Goal: Task Accomplishment & Management: Use online tool/utility

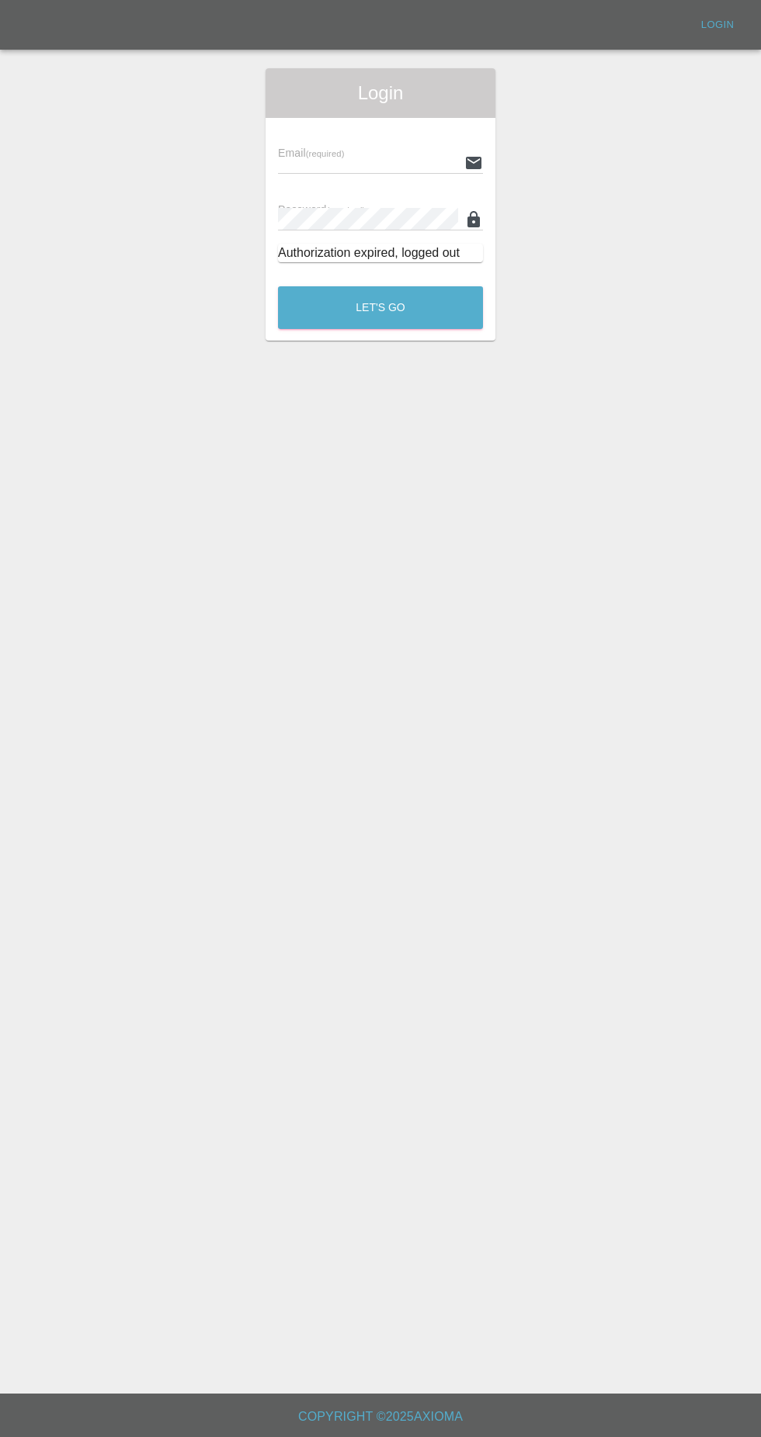
click at [317, 156] on input "text" at bounding box center [368, 162] width 180 height 23
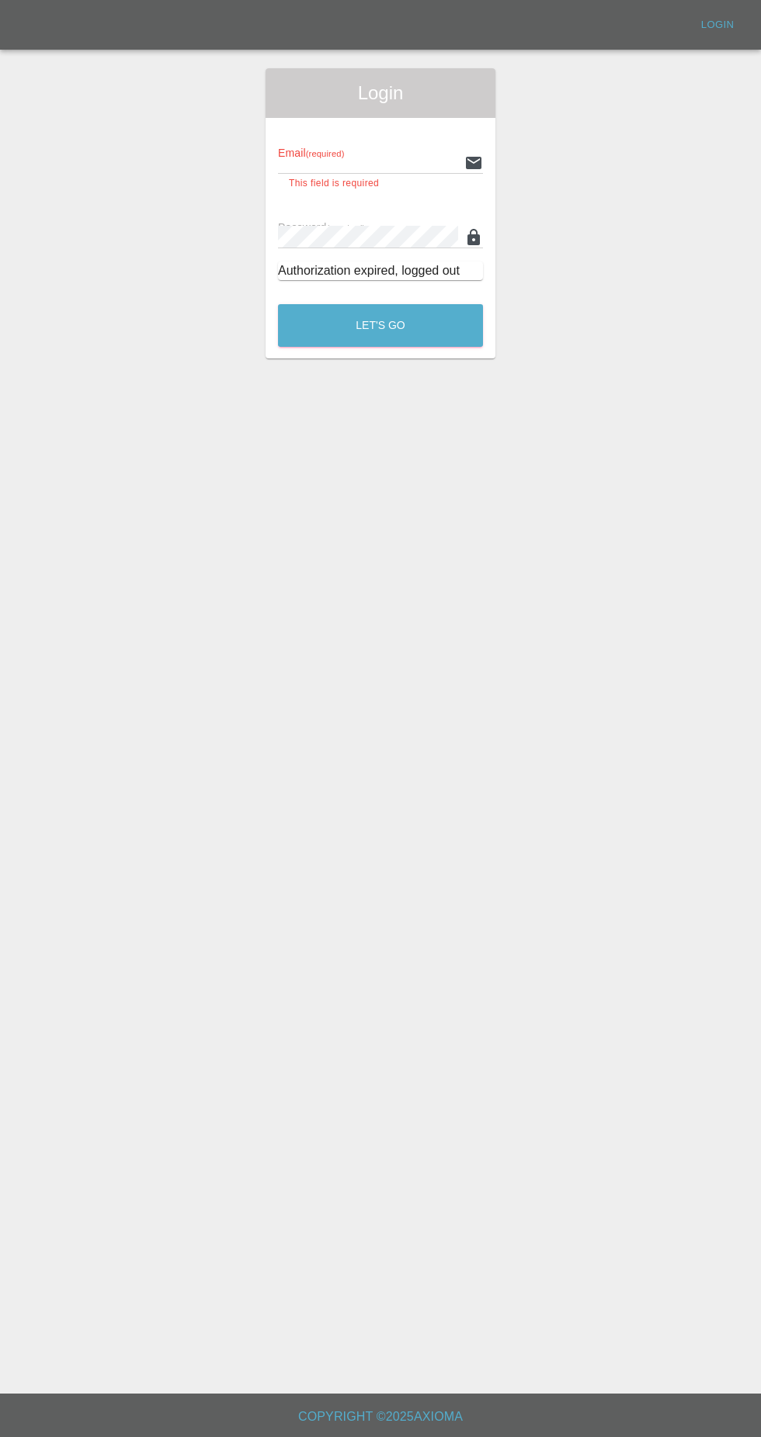
type input "[EMAIL_ADDRESS][DOMAIN_NAME]"
click at [278, 304] on button "Let's Go" at bounding box center [380, 325] width 205 height 43
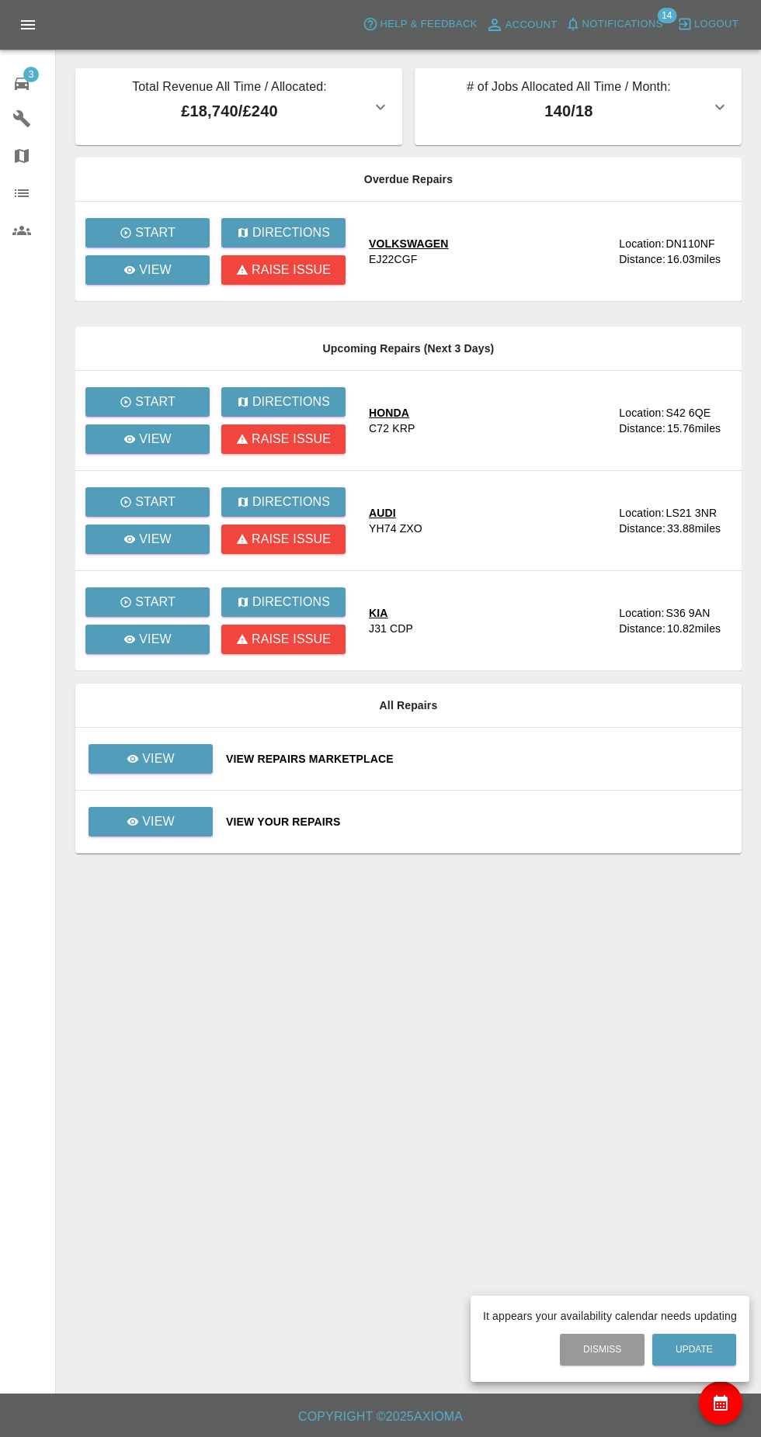
click at [154, 276] on div at bounding box center [380, 718] width 761 height 1437
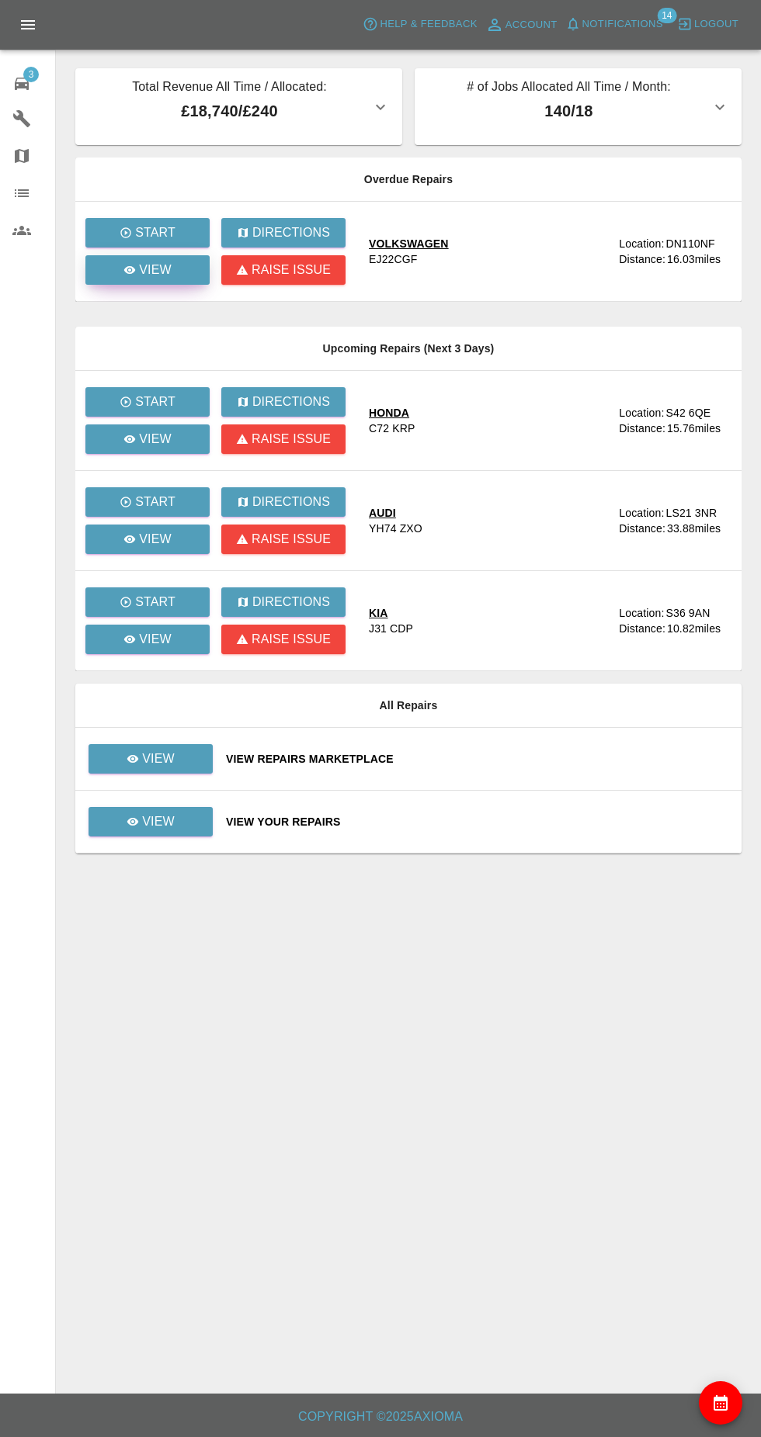
click at [155, 270] on p "View" at bounding box center [155, 270] width 33 height 19
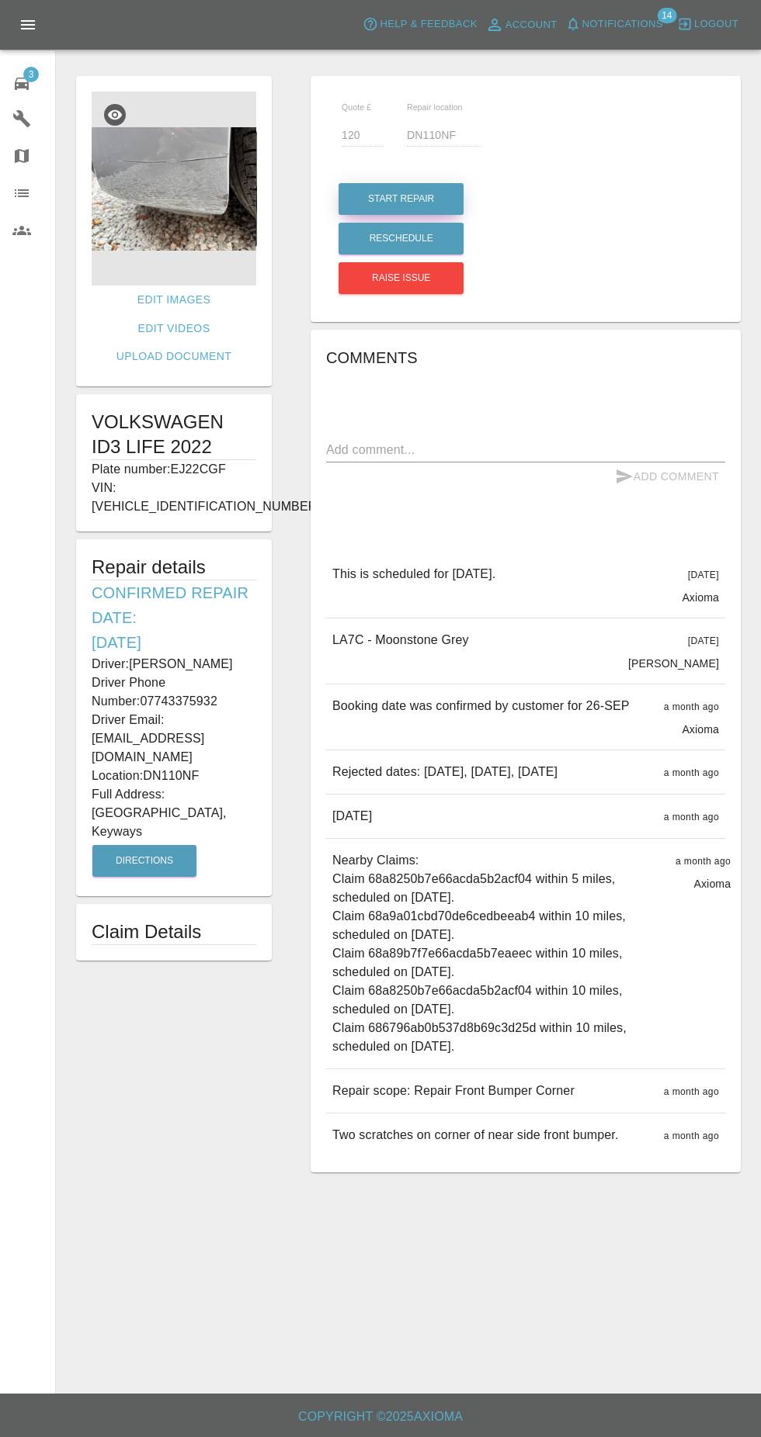
click at [372, 202] on button "Start Repair" at bounding box center [400, 199] width 125 height 32
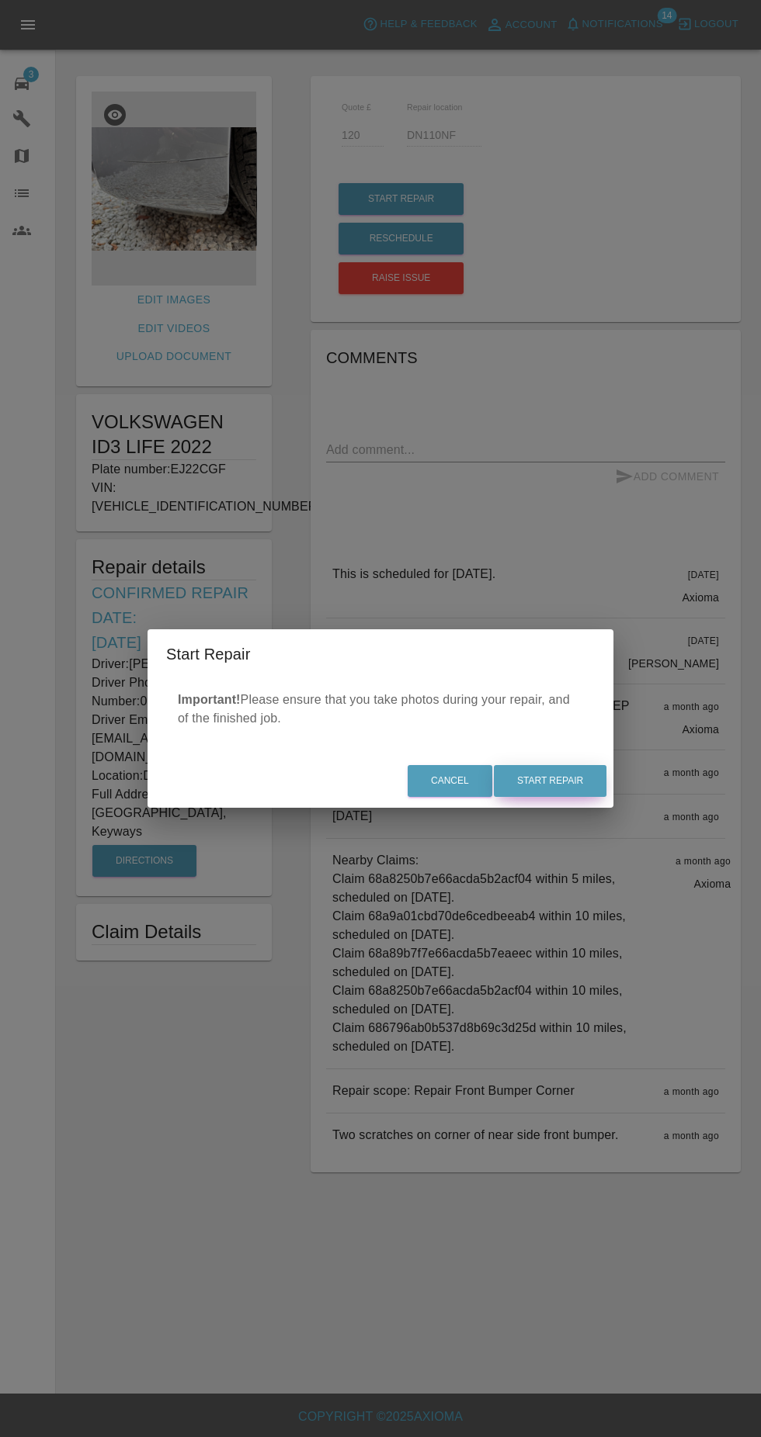
click at [570, 792] on button "Start Repair" at bounding box center [550, 781] width 113 height 32
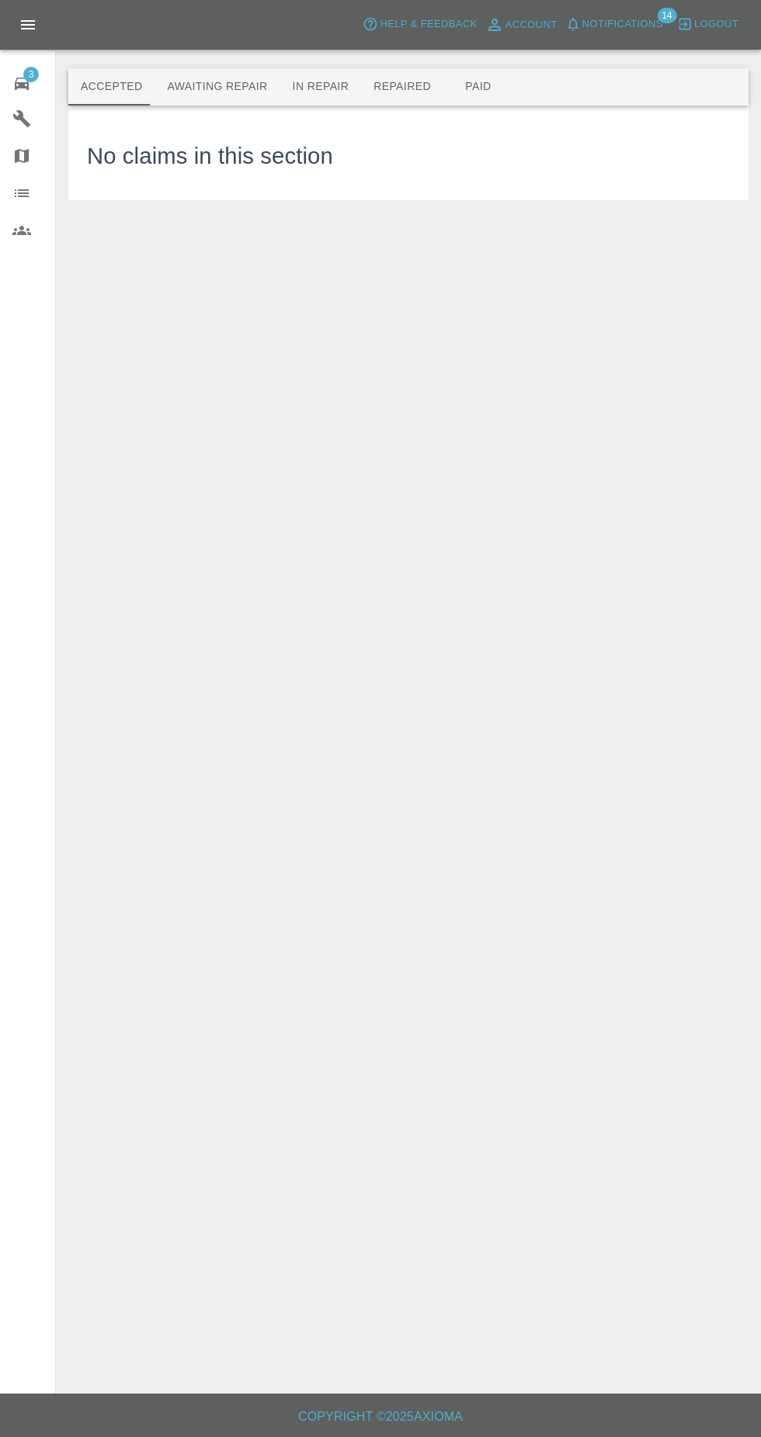
click at [300, 86] on button "In Repair" at bounding box center [320, 86] width 81 height 37
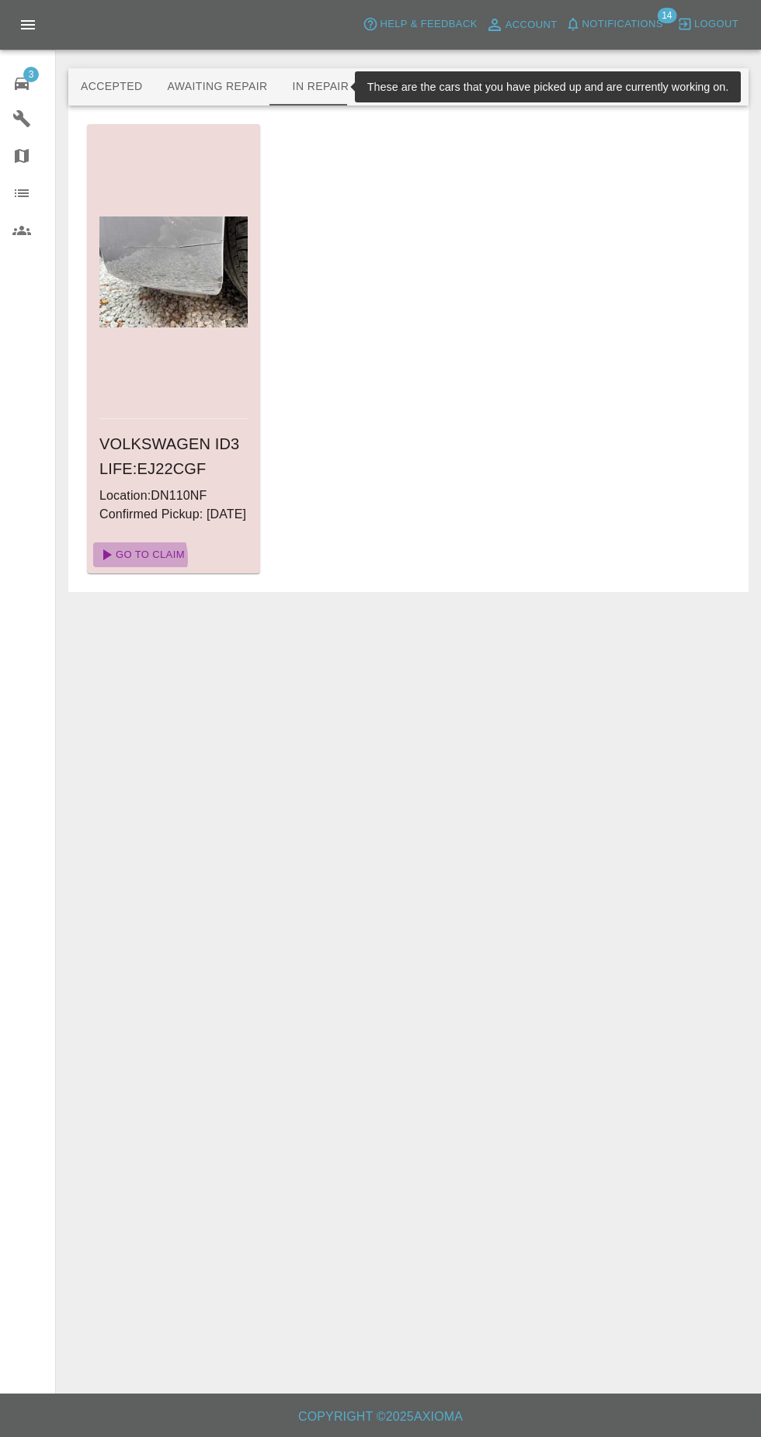
click at [127, 567] on link "Go To Claim" at bounding box center [140, 555] width 95 height 25
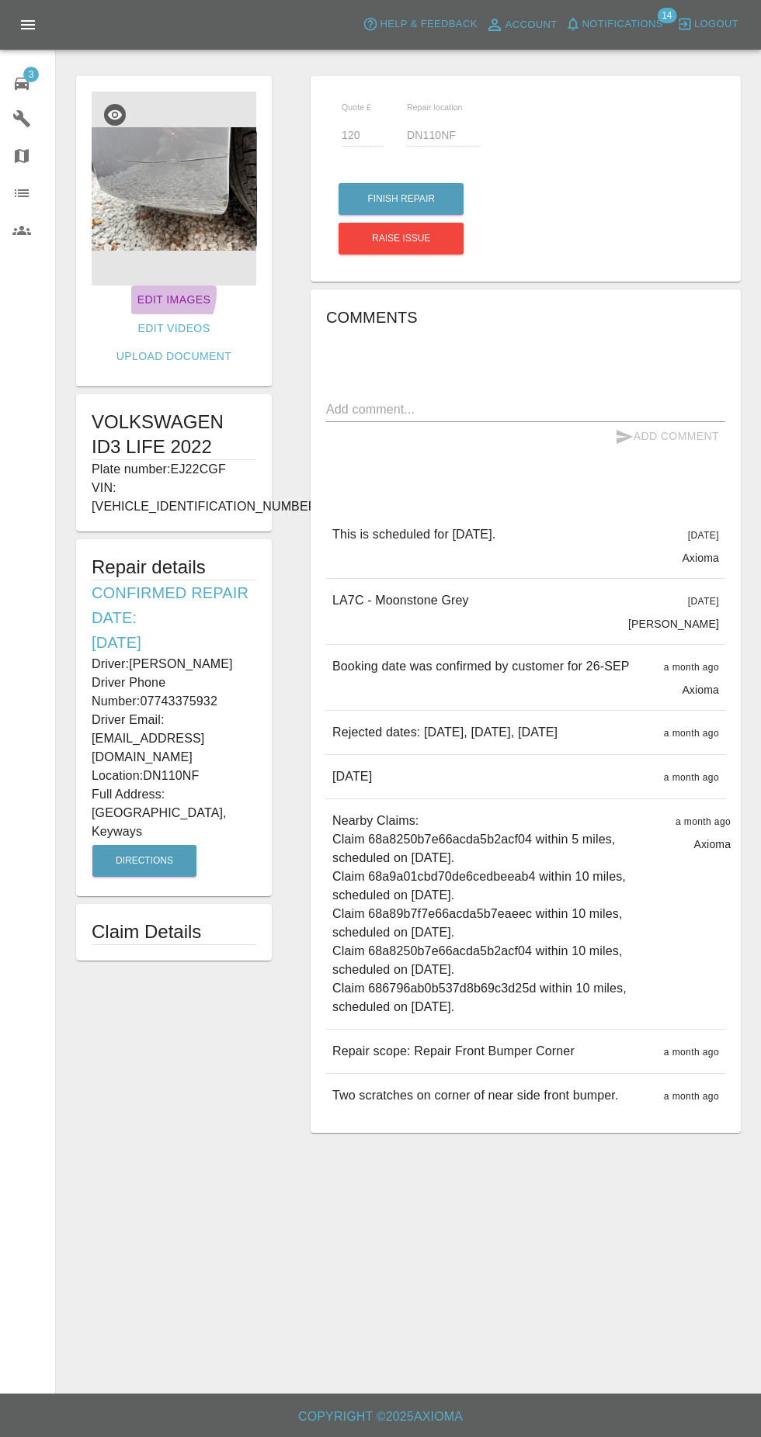
click at [131, 293] on link "Edit Images" at bounding box center [173, 300] width 85 height 29
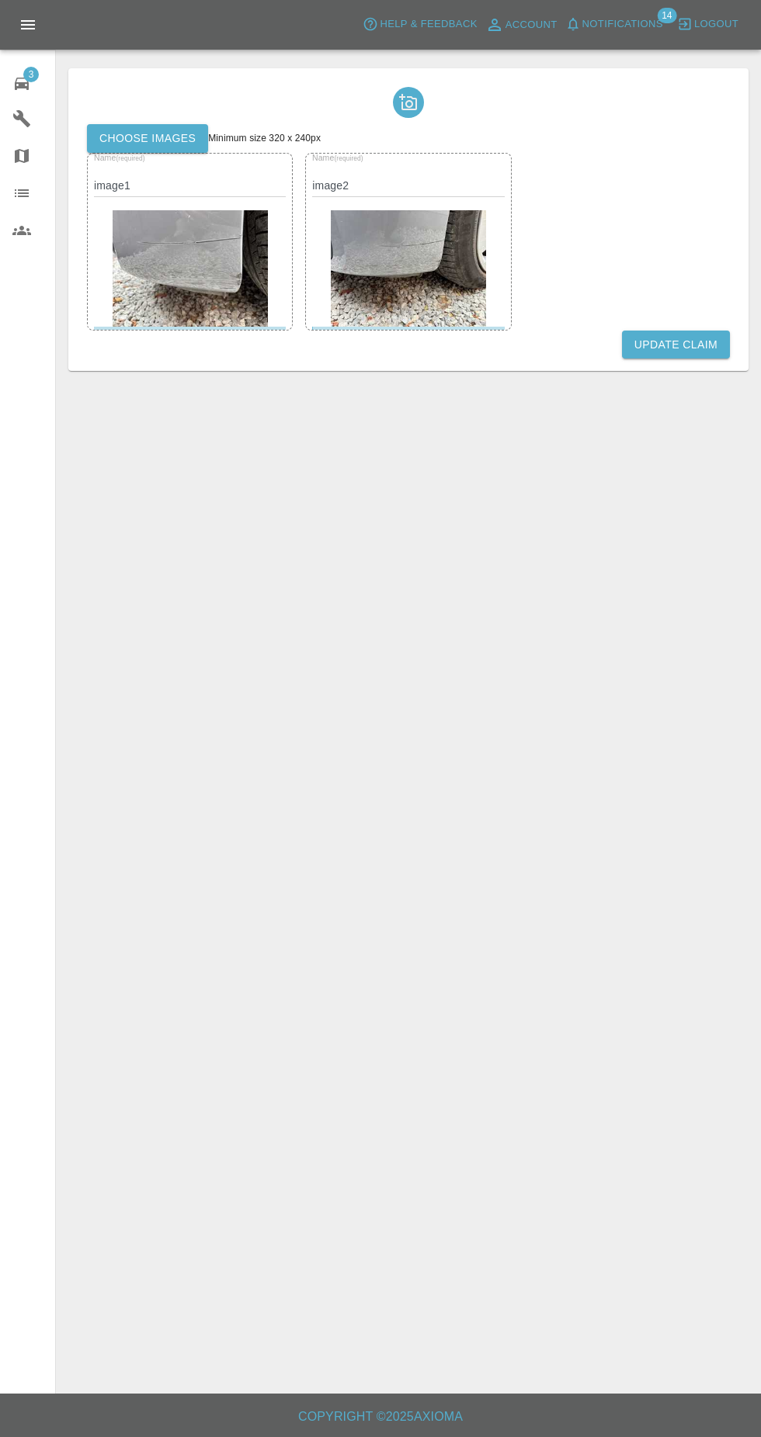
click at [133, 138] on label "Choose images" at bounding box center [147, 138] width 121 height 29
click at [0, 0] on input "Choose images" at bounding box center [0, 0] width 0 height 0
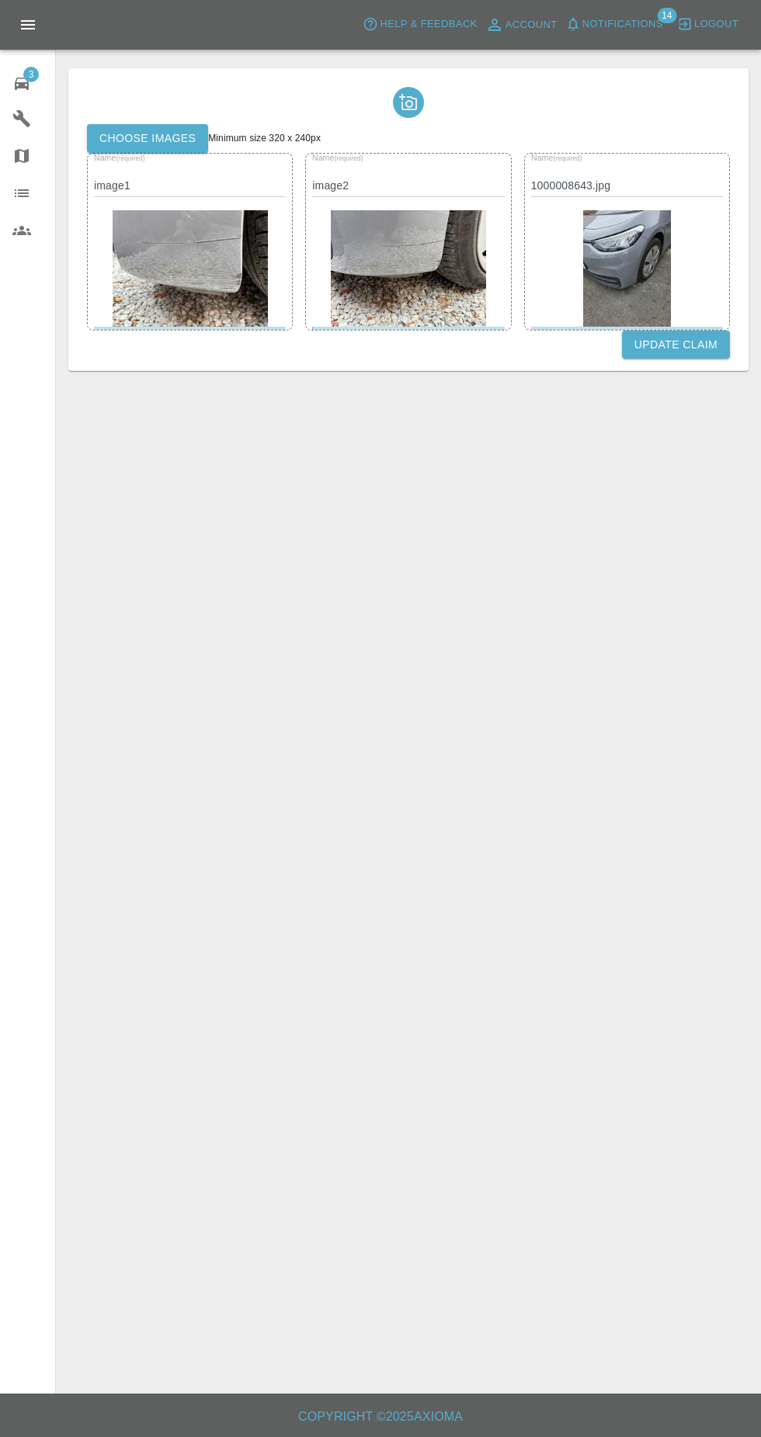
click at [663, 344] on button "Update Claim" at bounding box center [676, 345] width 108 height 29
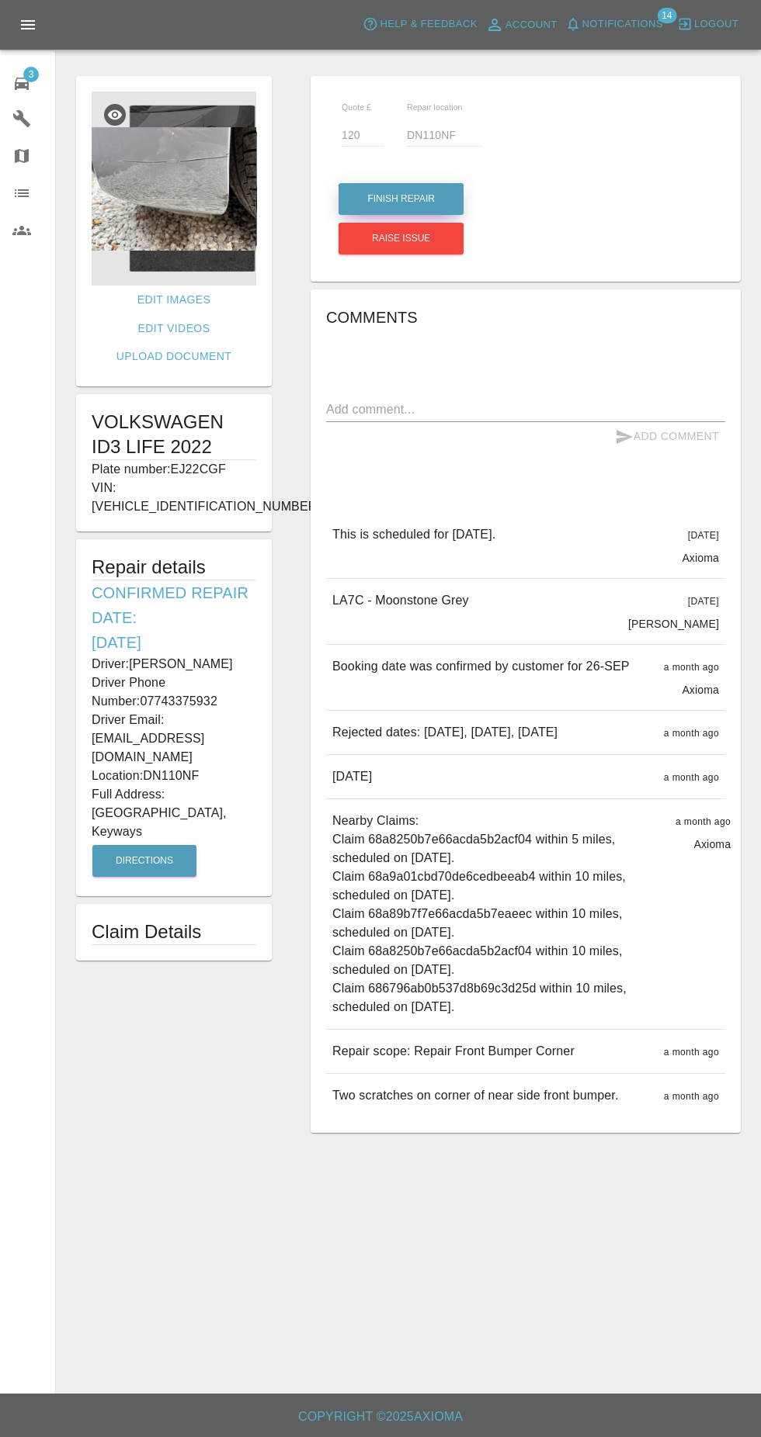
click at [387, 197] on button "Finish Repair" at bounding box center [400, 199] width 125 height 32
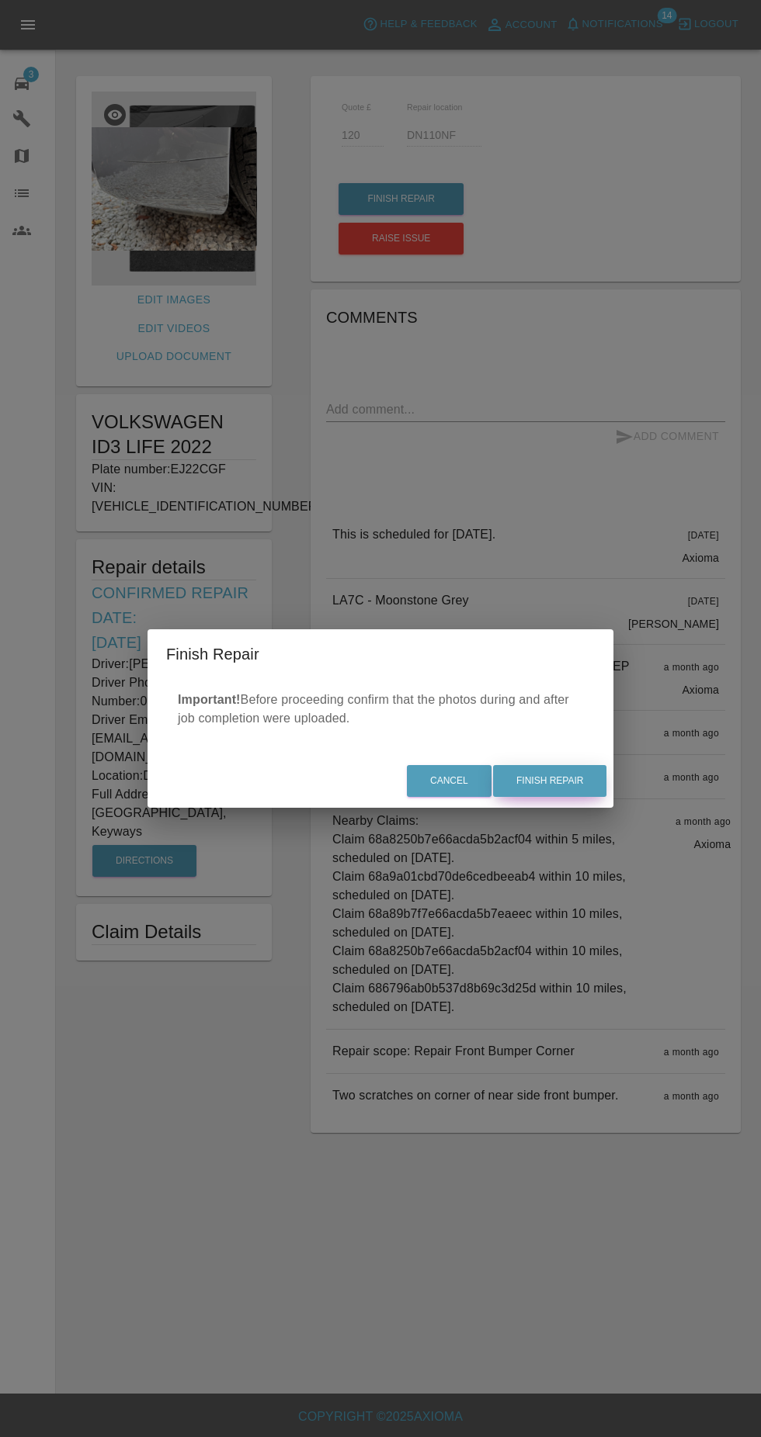
click at [554, 786] on button "Finish Repair" at bounding box center [549, 781] width 113 height 32
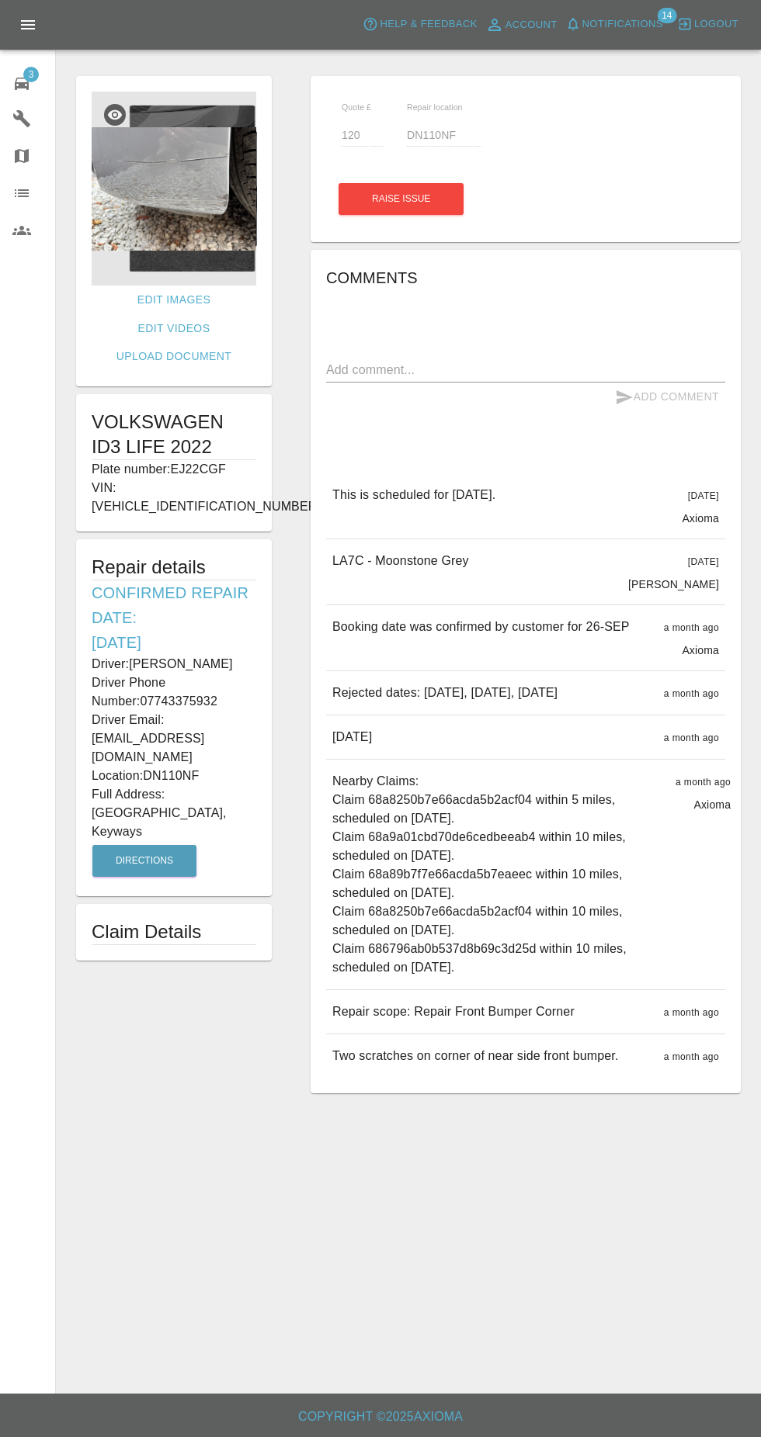
click at [555, 770] on main "Edit Images Edit Videos Upload Document VOLKSWAGEN ID3 LIFE 2022 Plate number: …" at bounding box center [380, 697] width 761 height 1394
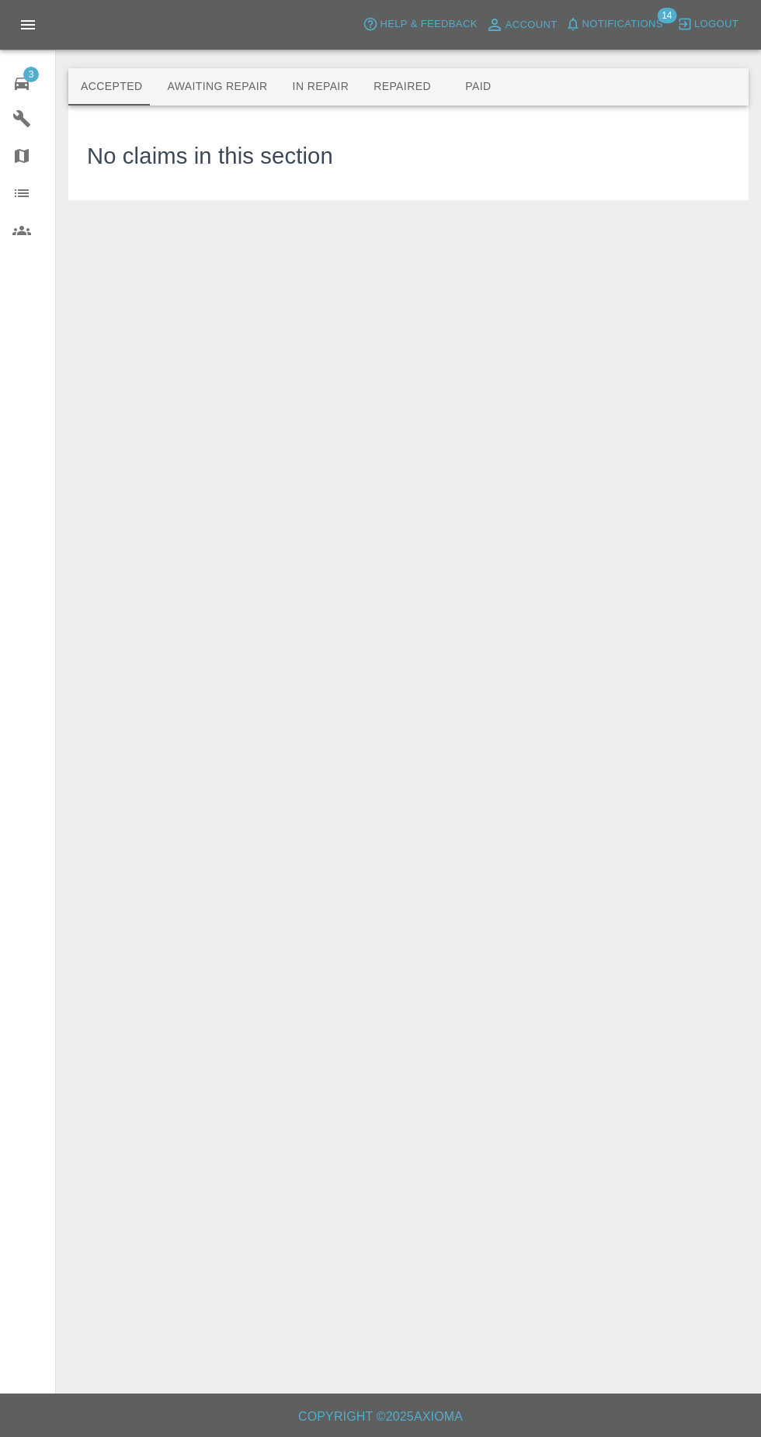
click at [395, 88] on button "Repaired" at bounding box center [402, 86] width 82 height 37
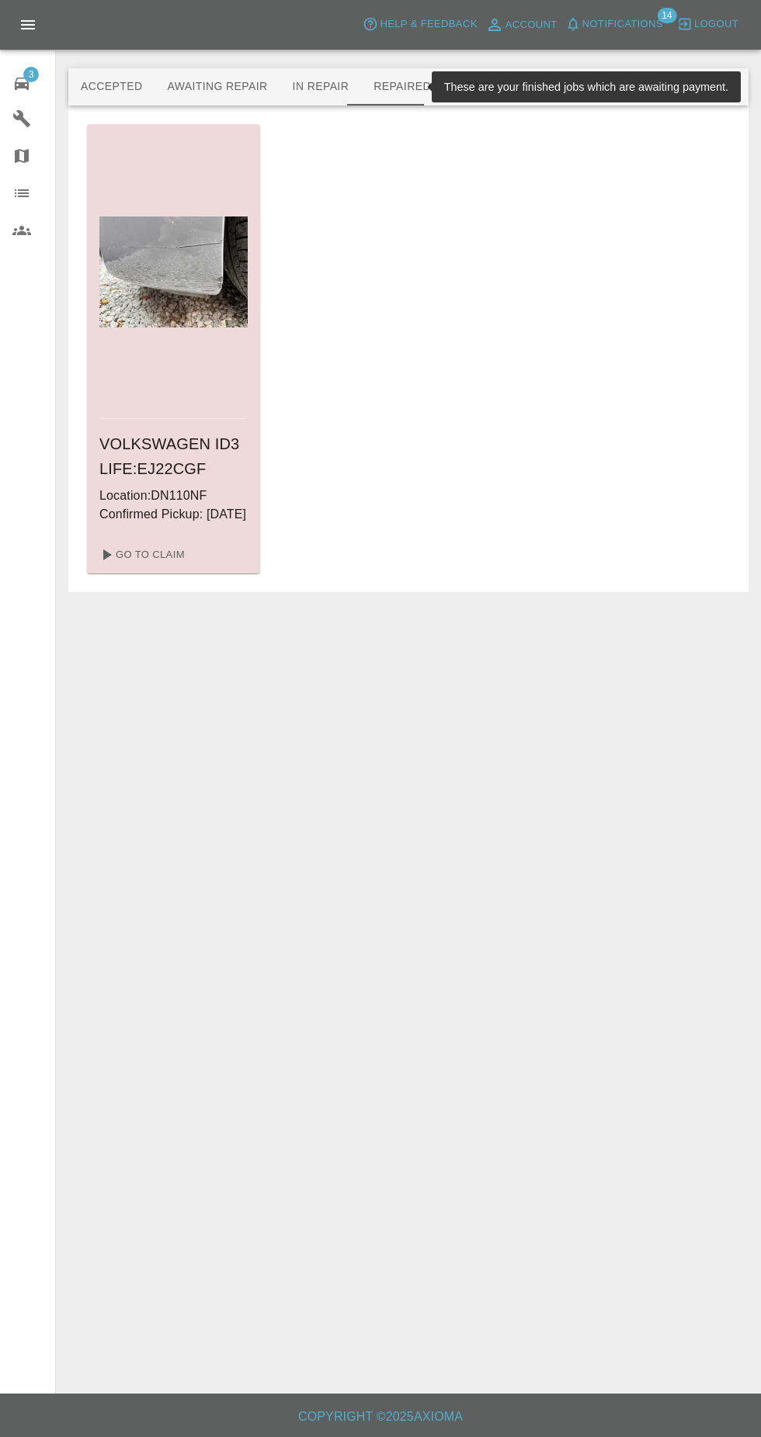
click at [33, 81] on span "3" at bounding box center [31, 75] width 16 height 16
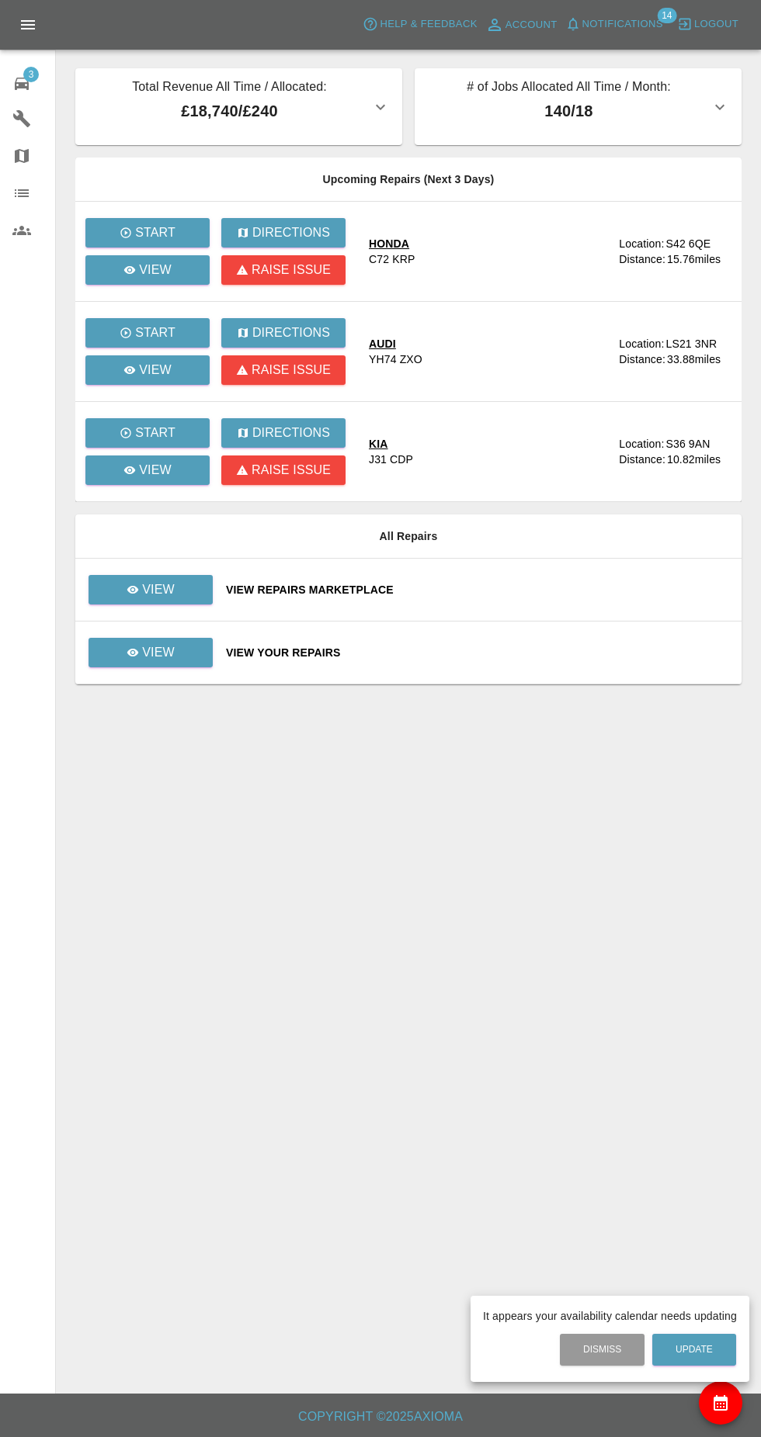
click at [131, 267] on div at bounding box center [380, 718] width 761 height 1437
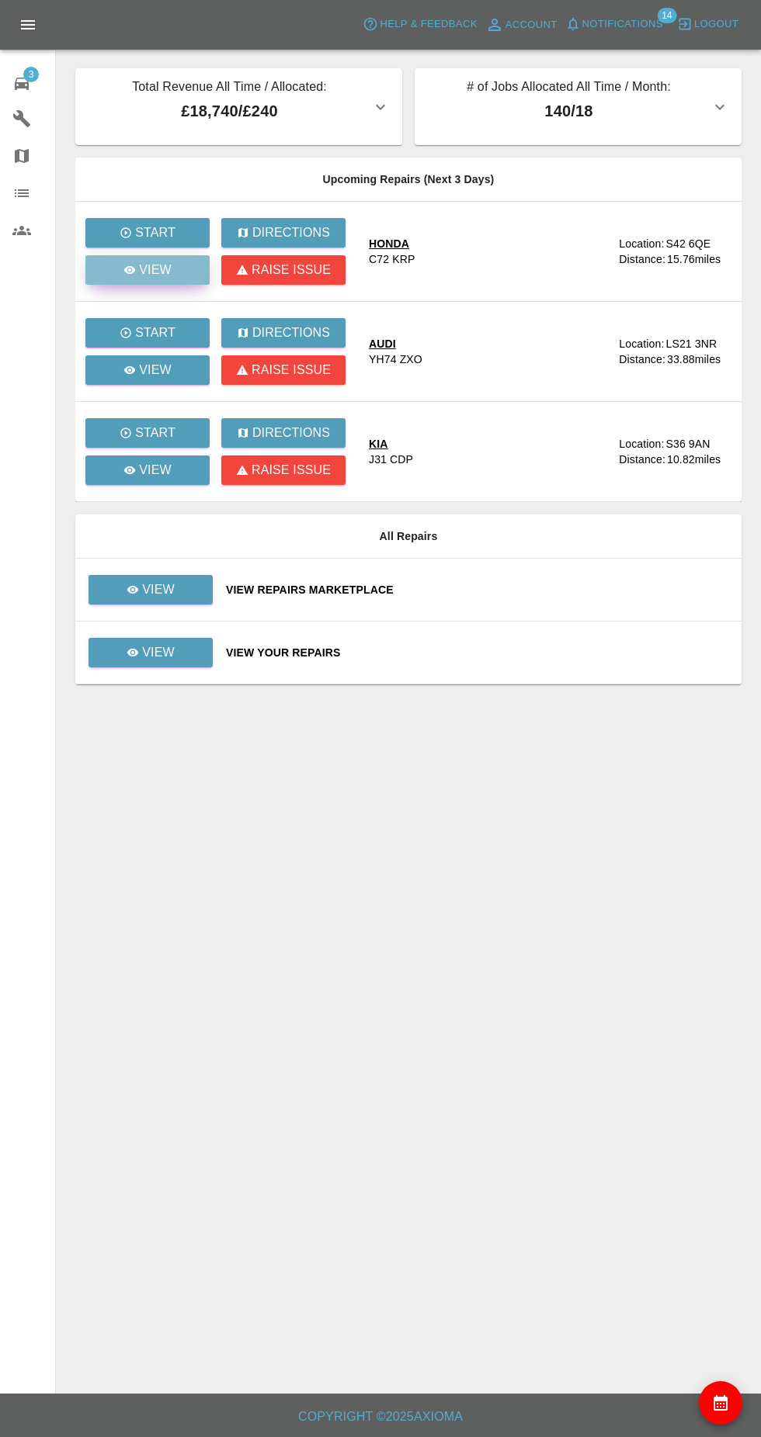
click at [154, 269] on p "View" at bounding box center [155, 270] width 33 height 19
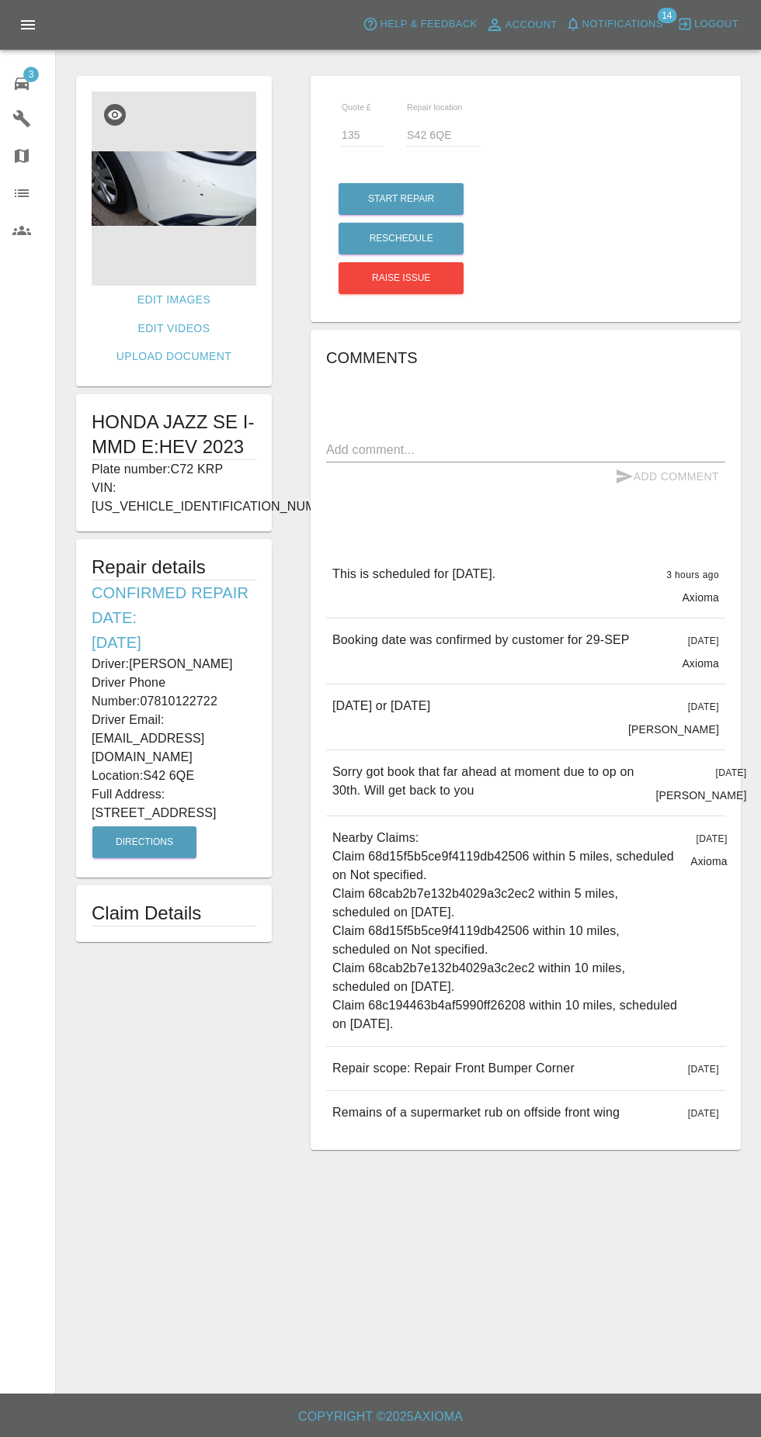
click at [150, 193] on img at bounding box center [174, 189] width 165 height 194
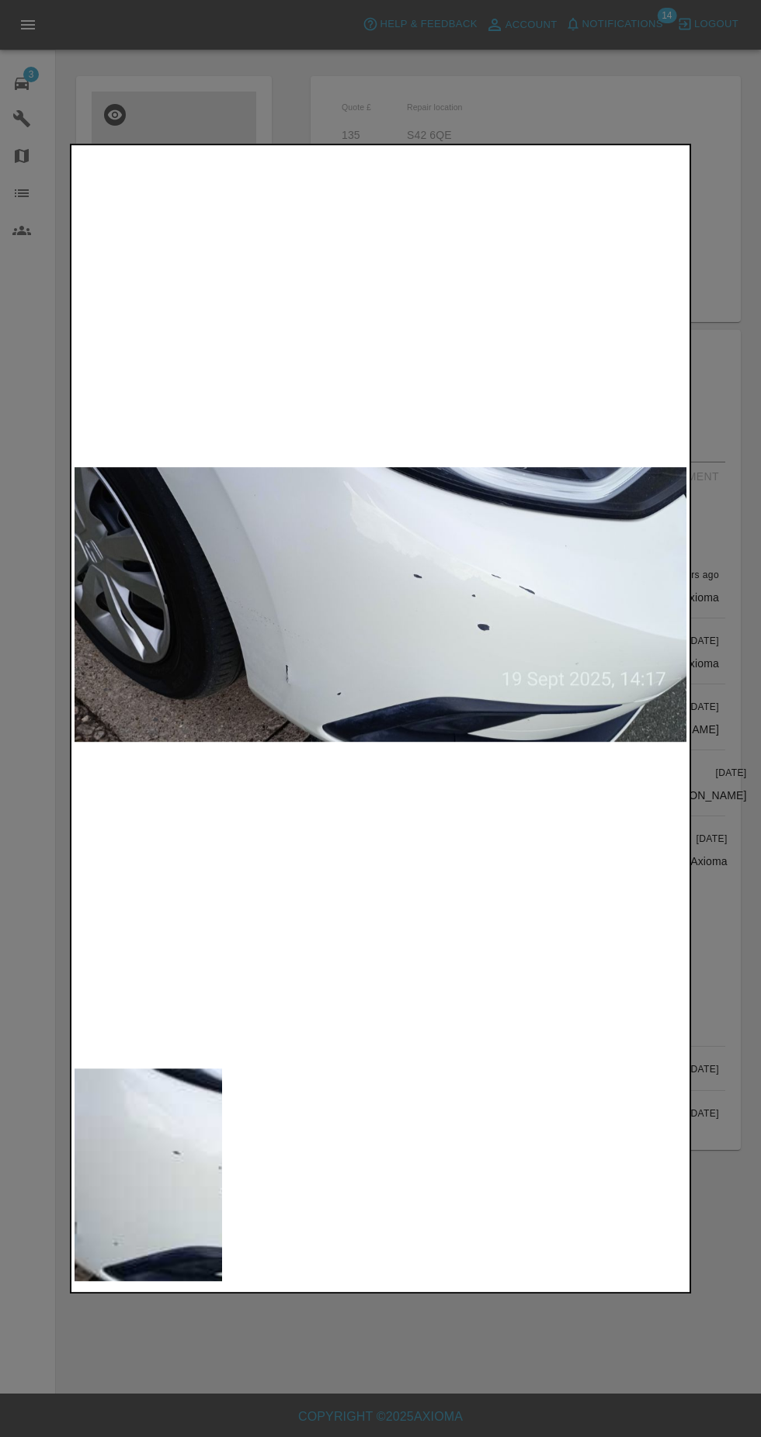
click at [110, 104] on div at bounding box center [380, 718] width 761 height 1437
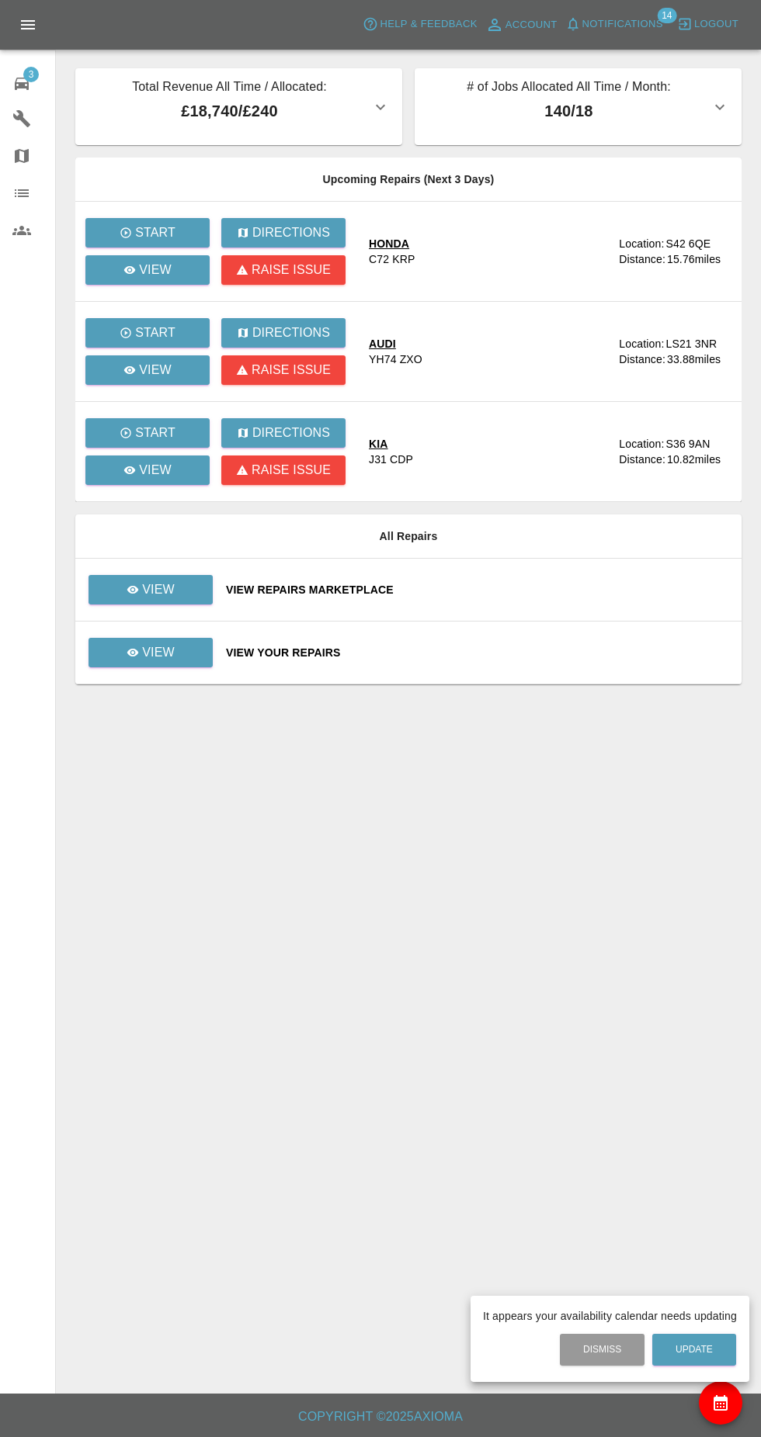
click at [124, 382] on div at bounding box center [380, 718] width 761 height 1437
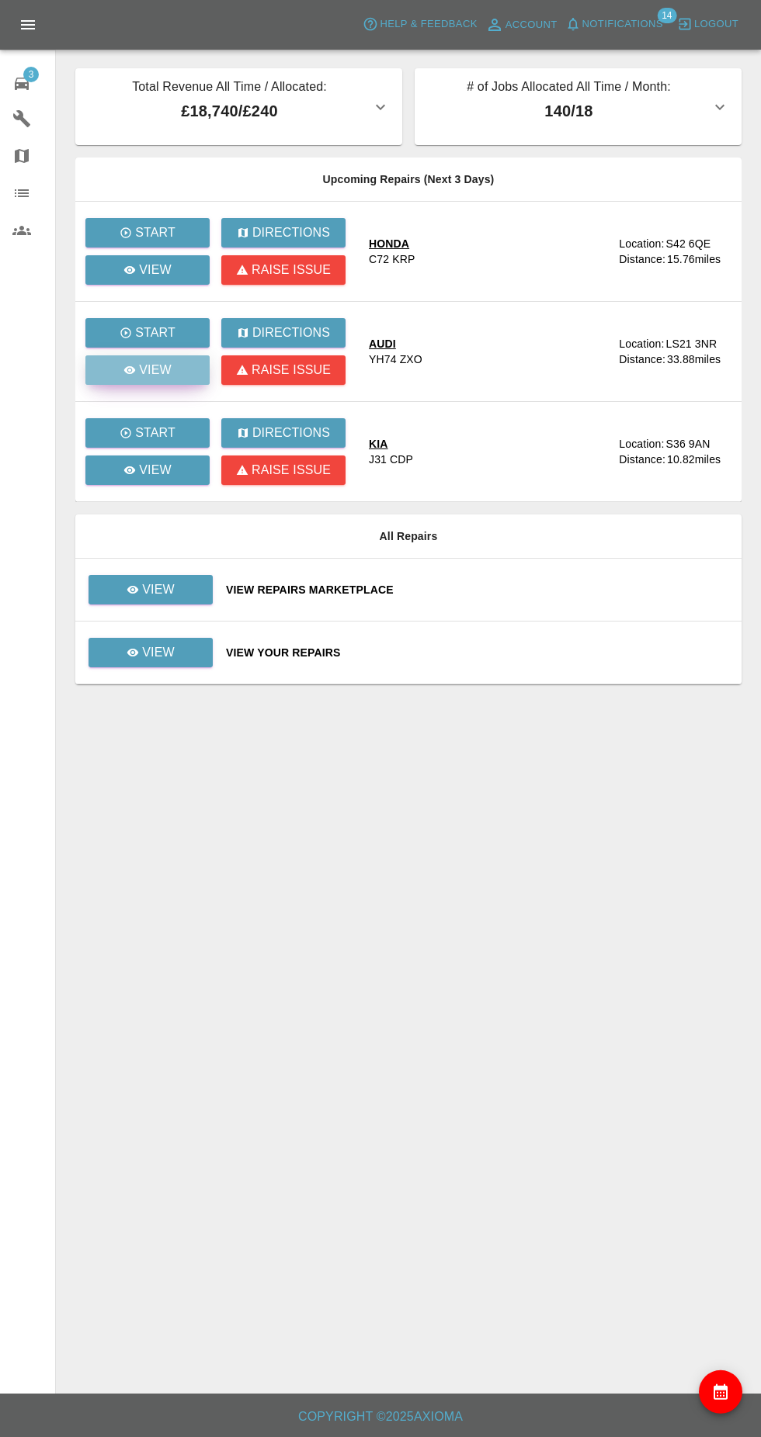
click at [143, 374] on p "View" at bounding box center [155, 370] width 33 height 19
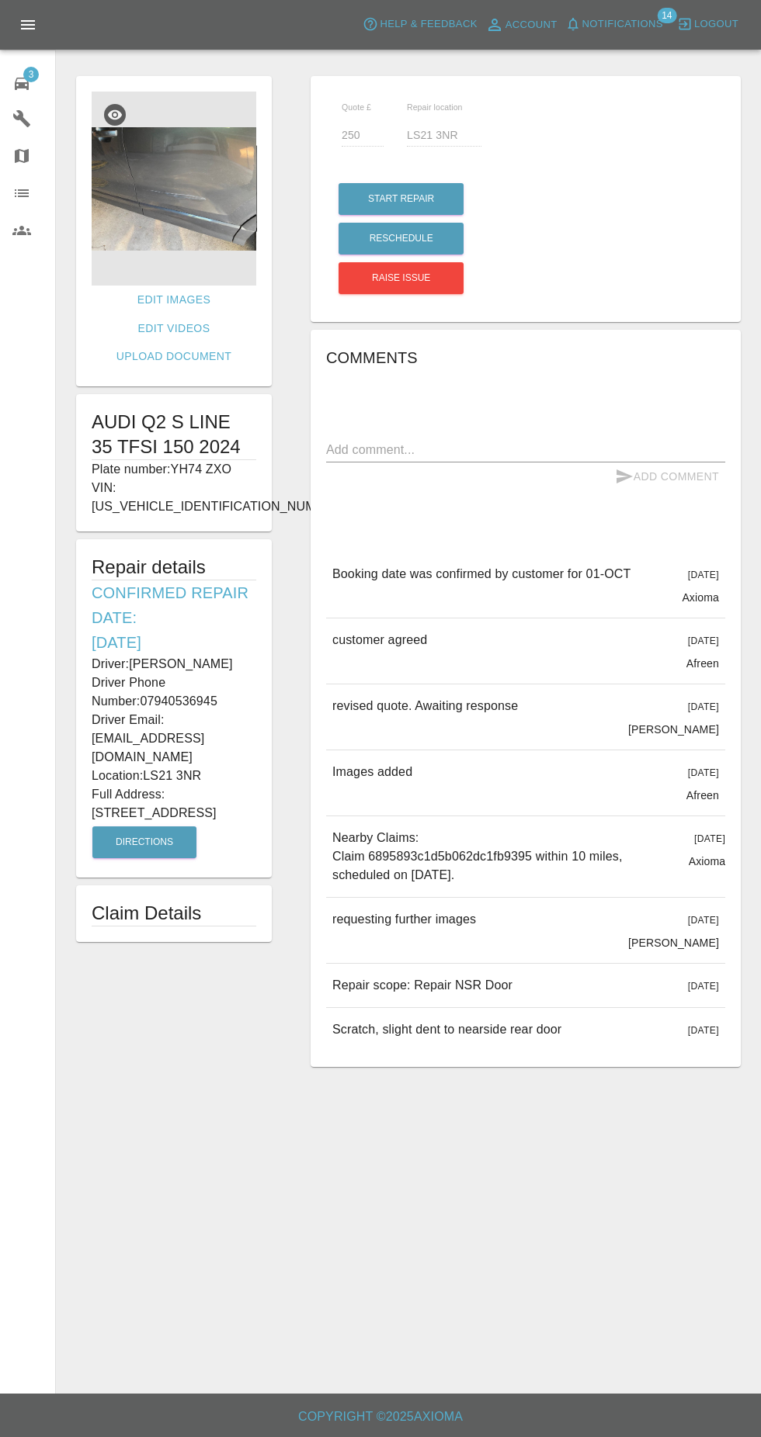
click at [168, 227] on img at bounding box center [174, 189] width 165 height 194
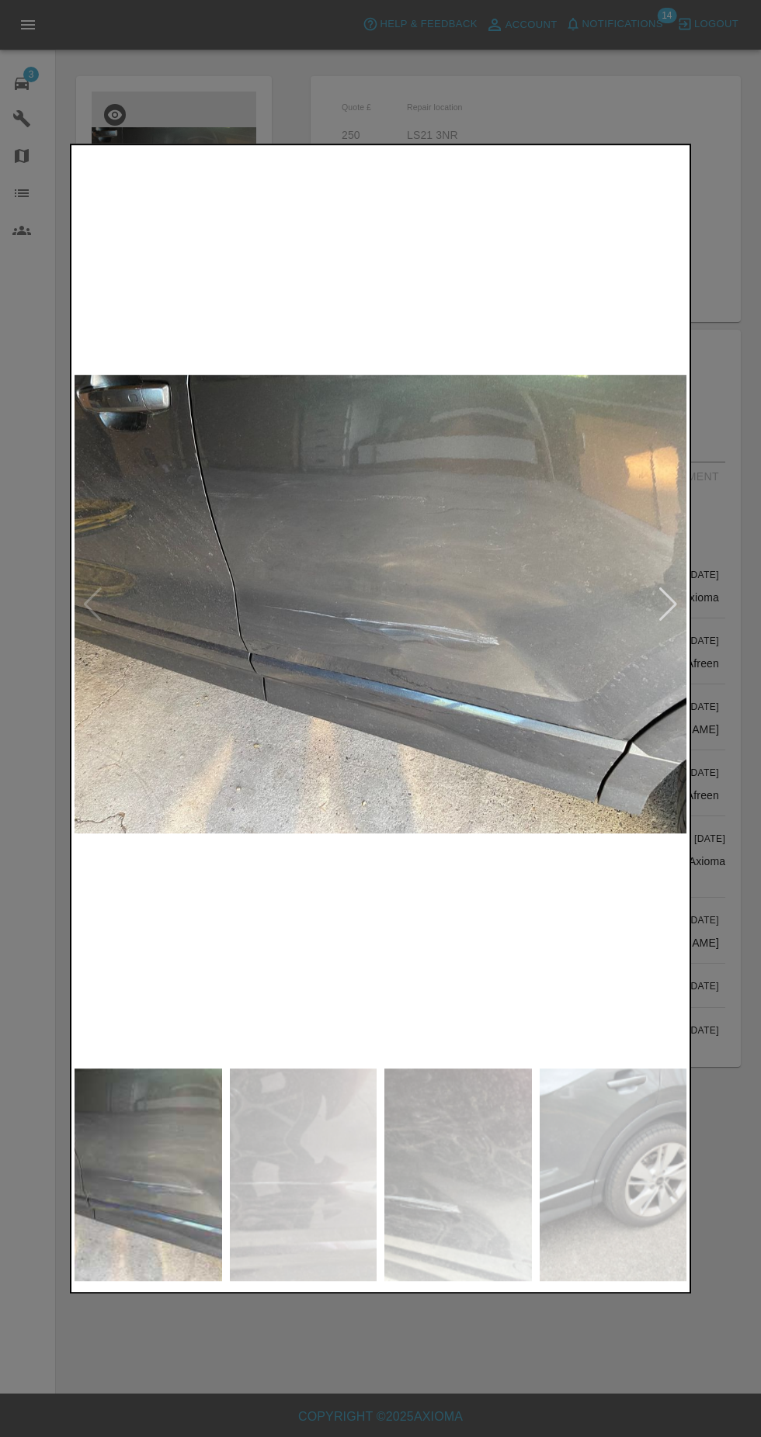
click at [144, 85] on div at bounding box center [380, 718] width 761 height 1437
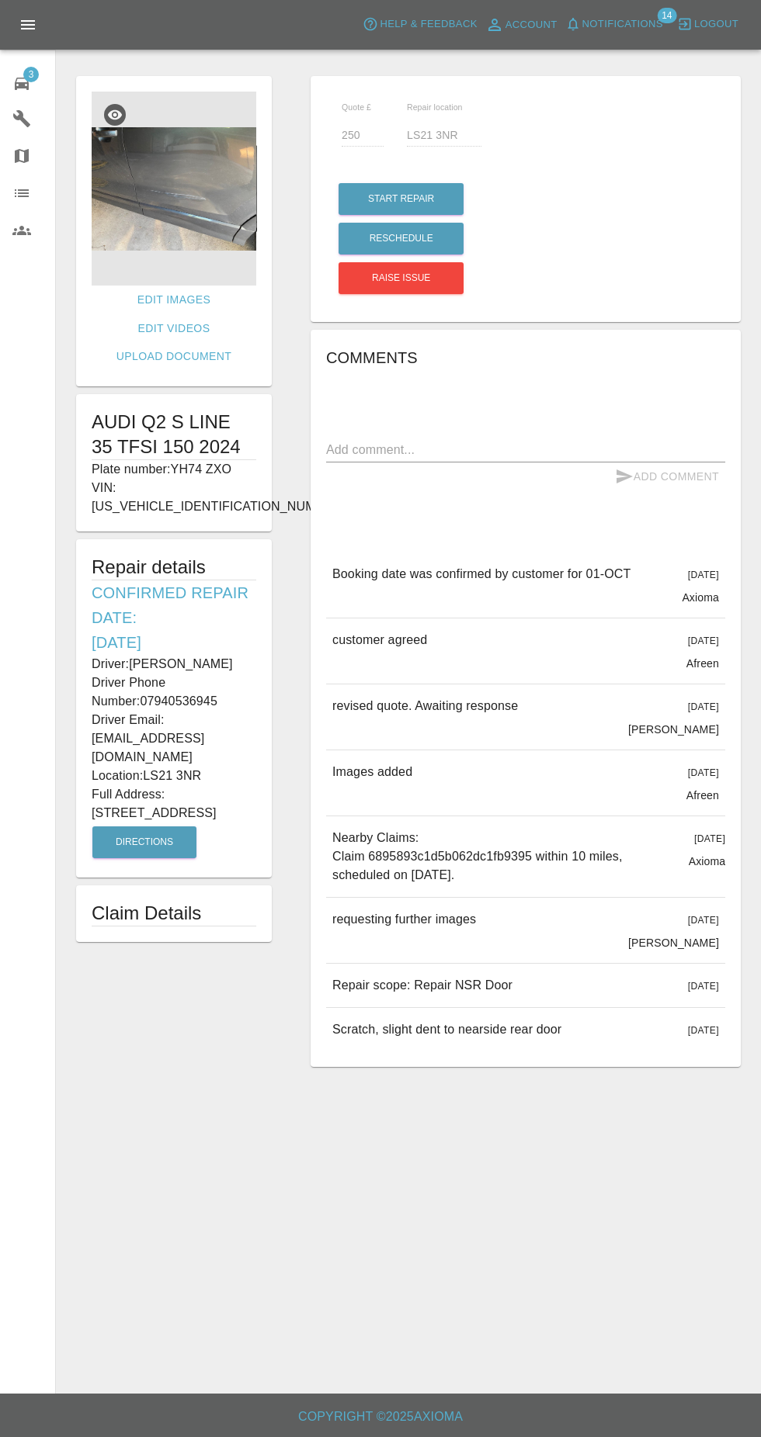
scroll to position [9, 0]
